Goal: Task Accomplishment & Management: Use online tool/utility

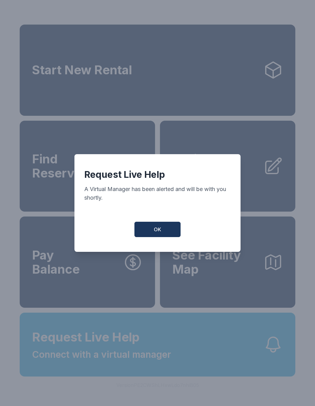
click at [158, 233] on span "OK" at bounding box center [157, 229] width 7 height 7
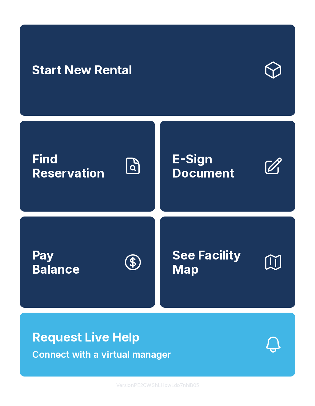
click at [276, 172] on icon at bounding box center [273, 165] width 15 height 15
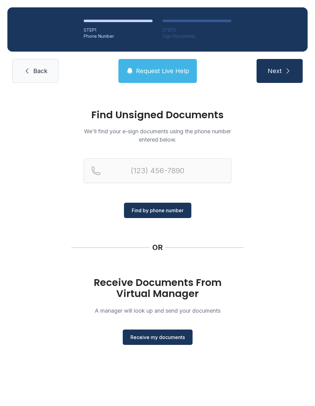
click at [154, 337] on span "Receive my documents" at bounding box center [157, 337] width 54 height 7
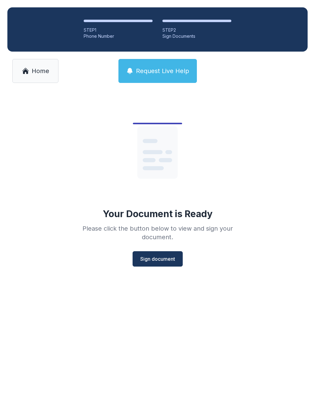
click at [161, 256] on span "Sign document" at bounding box center [157, 259] width 35 height 7
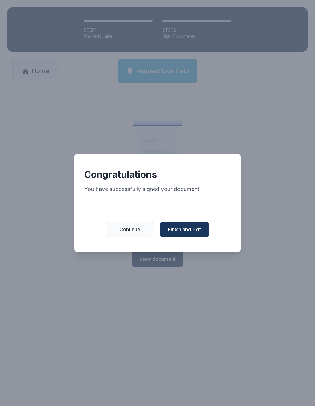
click at [180, 232] on span "Finish and Exit" at bounding box center [184, 229] width 33 height 7
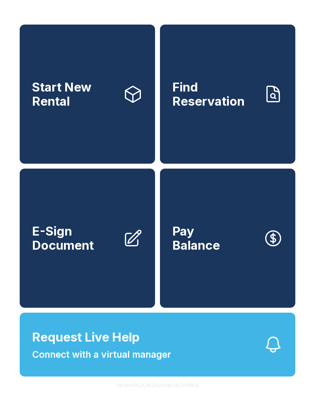
click at [179, 232] on link "Pay Balance" at bounding box center [227, 238] width 135 height 139
